Goal: Information Seeking & Learning: Learn about a topic

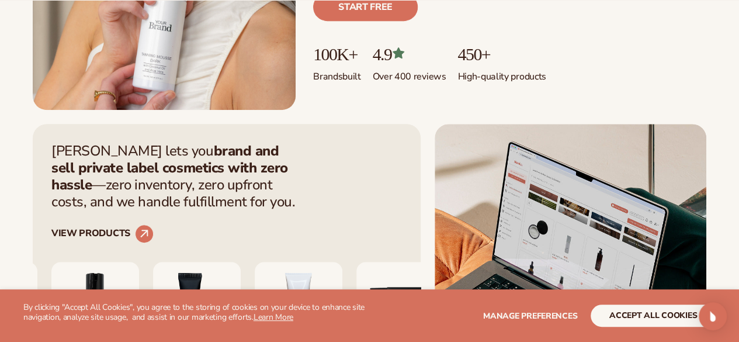
scroll to position [351, 0]
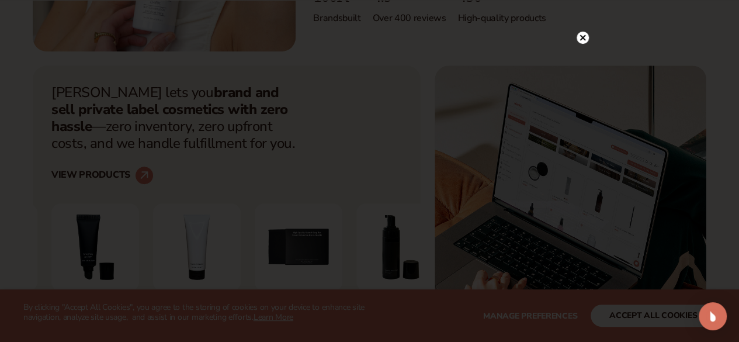
click at [586, 40] on circle at bounding box center [583, 38] width 12 height 12
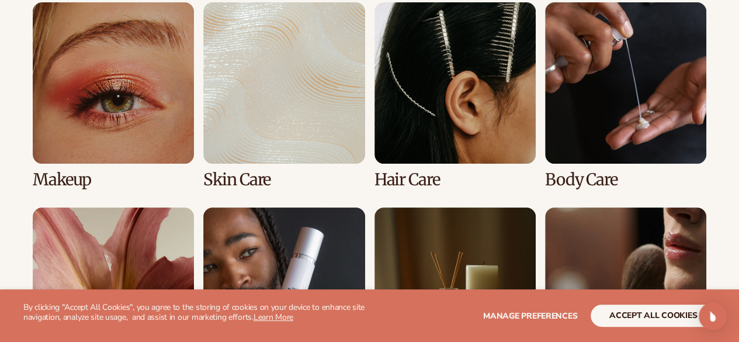
scroll to position [2279, 0]
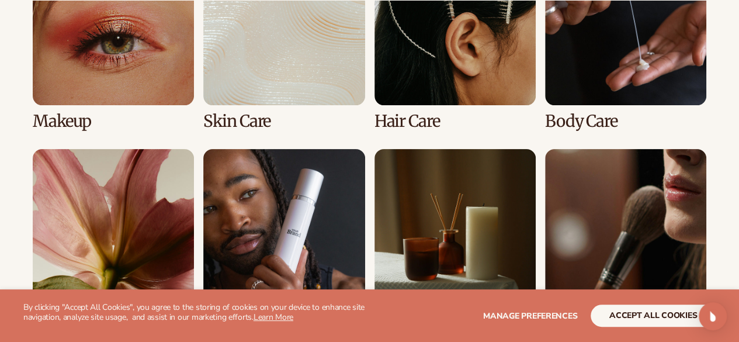
click at [263, 130] on link "2 / 8" at bounding box center [283, 37] width 161 height 186
click at [277, 124] on link "2 / 8" at bounding box center [283, 37] width 161 height 186
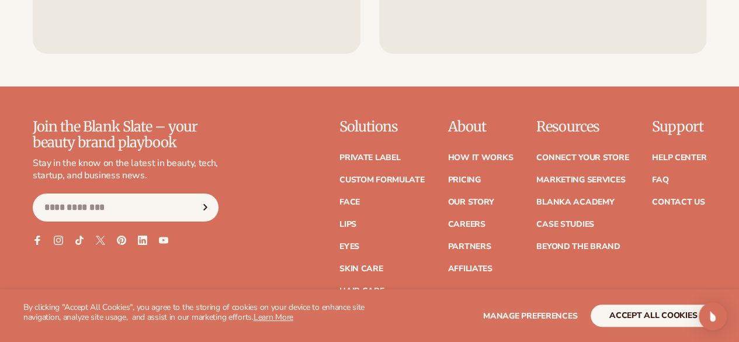
scroll to position [2045, 0]
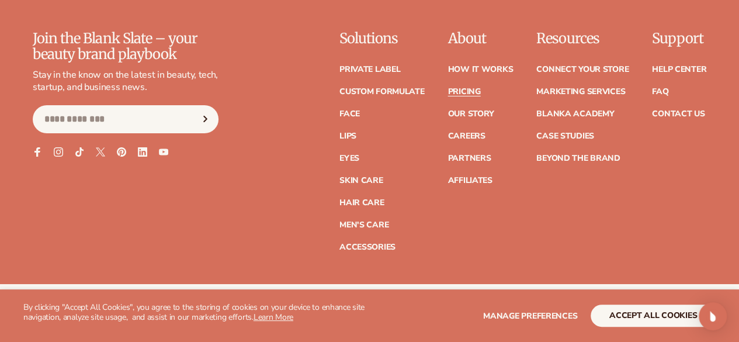
click at [448, 88] on link "Pricing" at bounding box center [464, 92] width 33 height 8
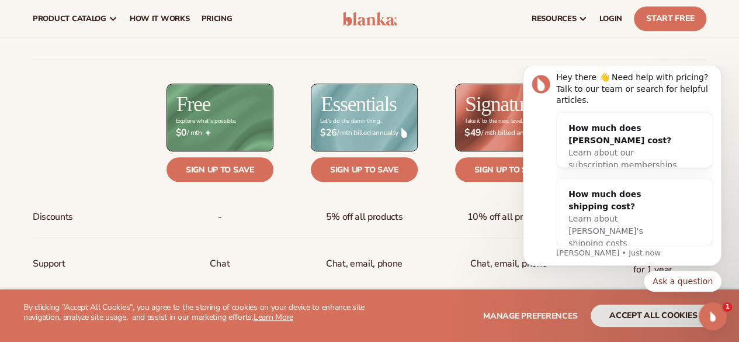
scroll to position [409, 0]
